Goal: Task Accomplishment & Management: Manage account settings

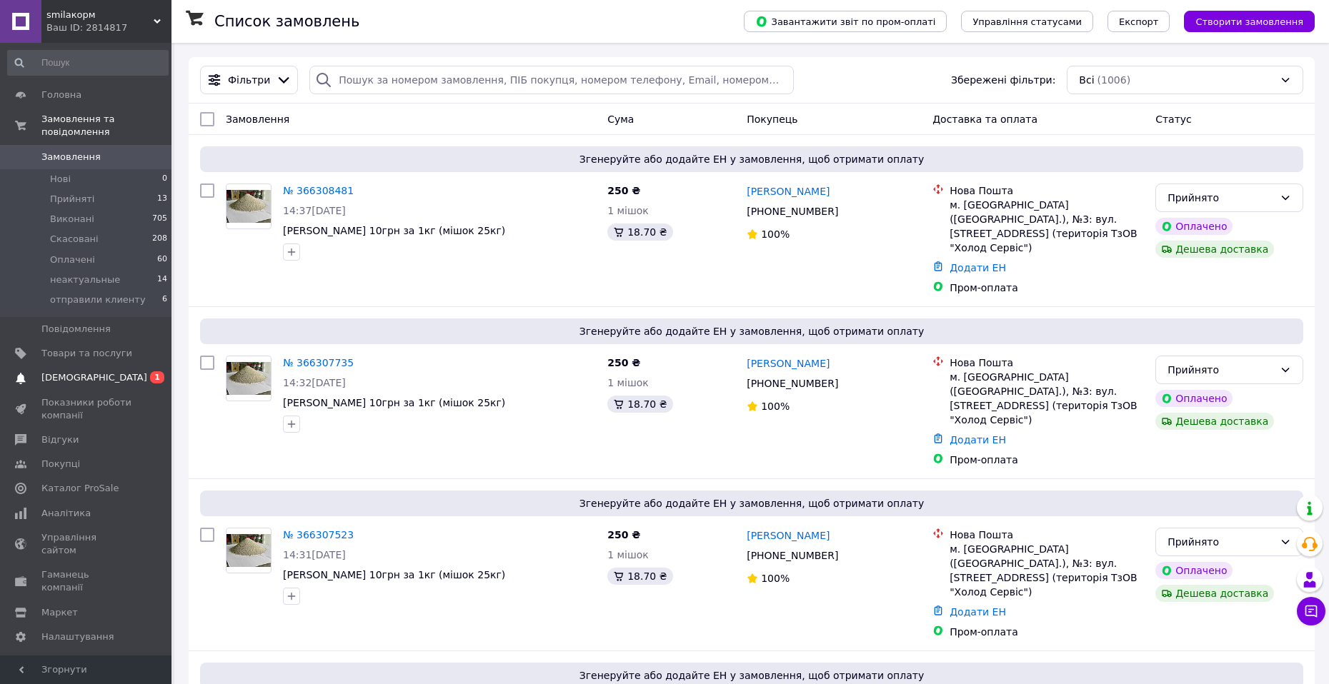
click at [92, 372] on span "[DEMOGRAPHIC_DATA]" at bounding box center [94, 378] width 106 height 13
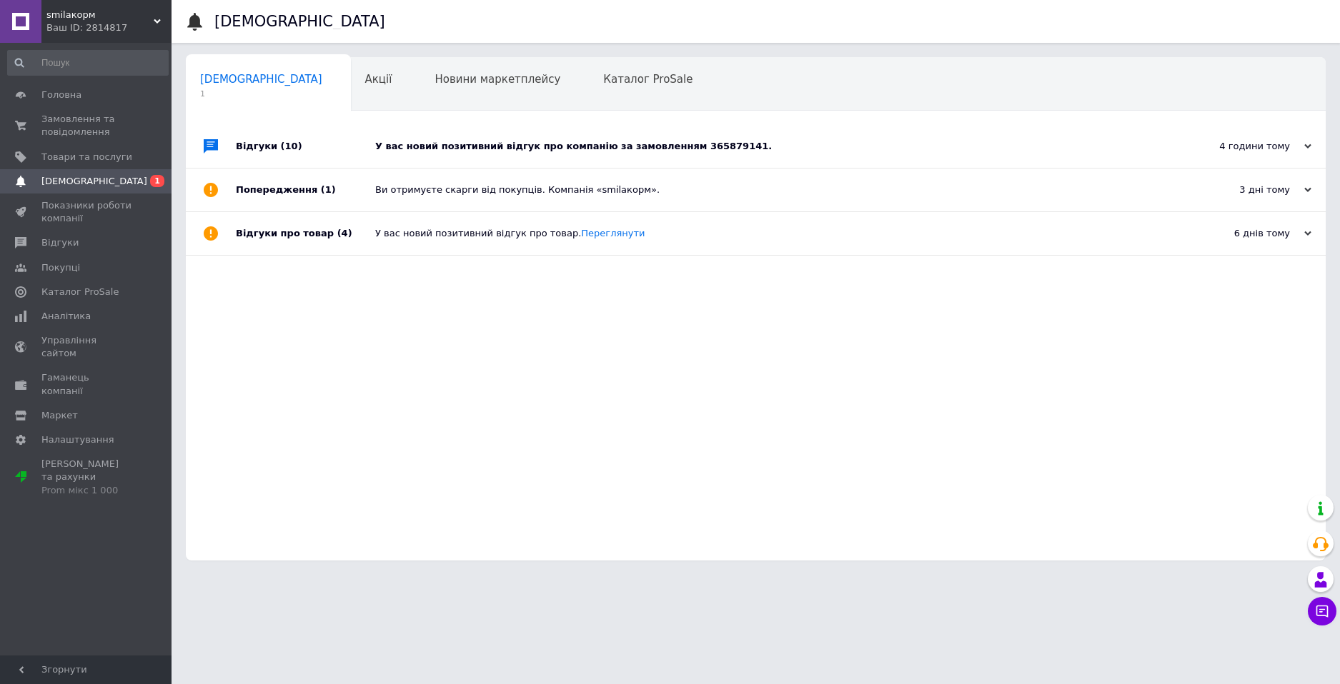
click at [673, 143] on div "У вас новий позитивний відгук про компанію за замовленням 365879141." at bounding box center [771, 146] width 793 height 13
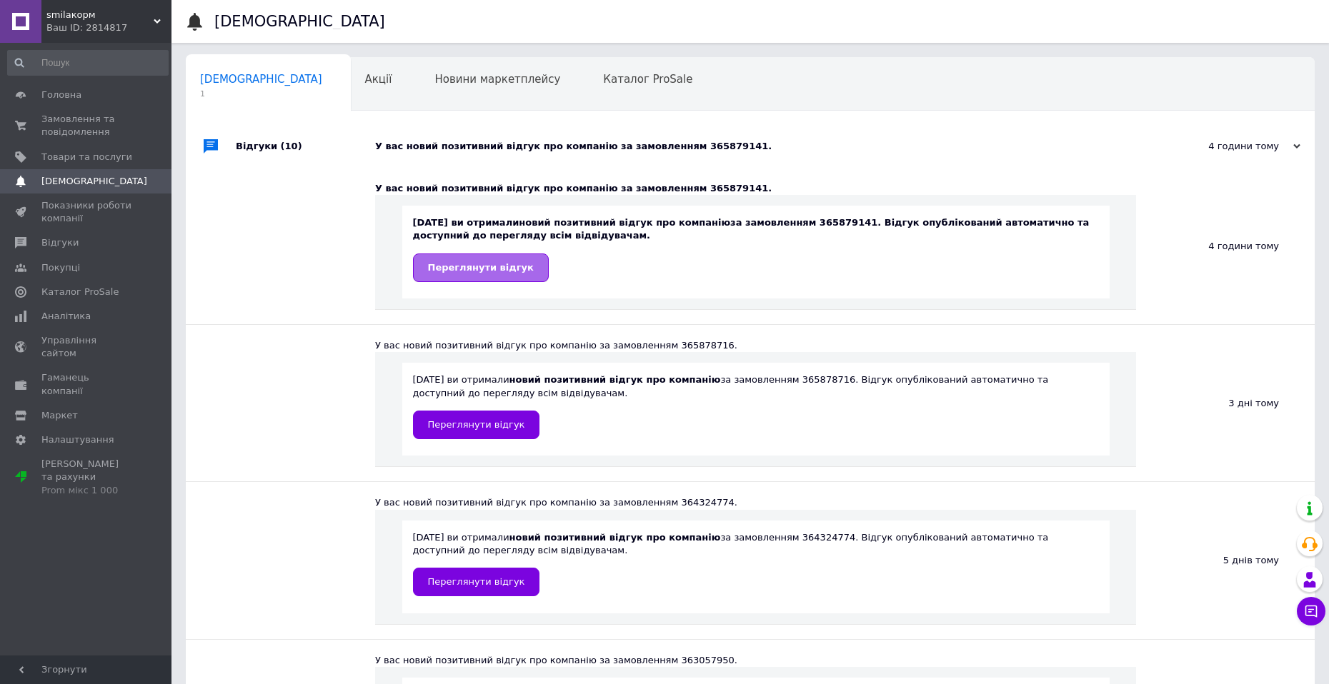
click at [489, 264] on span "Переглянути відгук" at bounding box center [481, 267] width 106 height 11
click at [74, 124] on span "Замовлення та повідомлення" at bounding box center [86, 126] width 91 height 26
